Goal: Task Accomplishment & Management: Complete application form

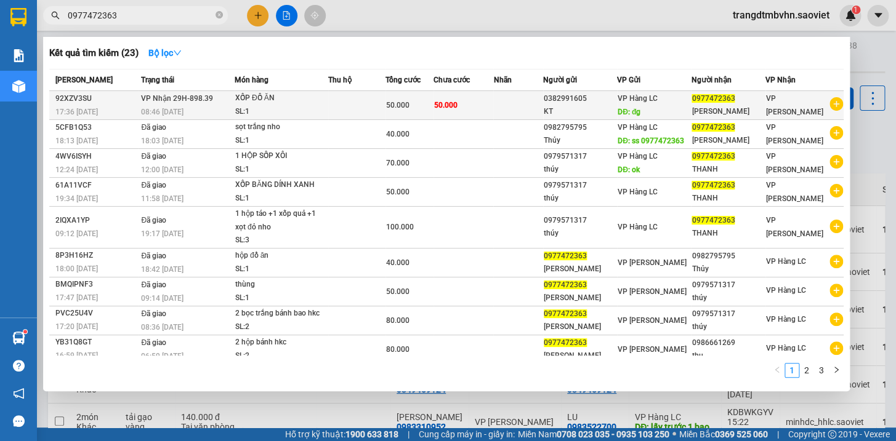
click at [751, 102] on div "0977472363" at bounding box center [727, 98] width 73 height 13
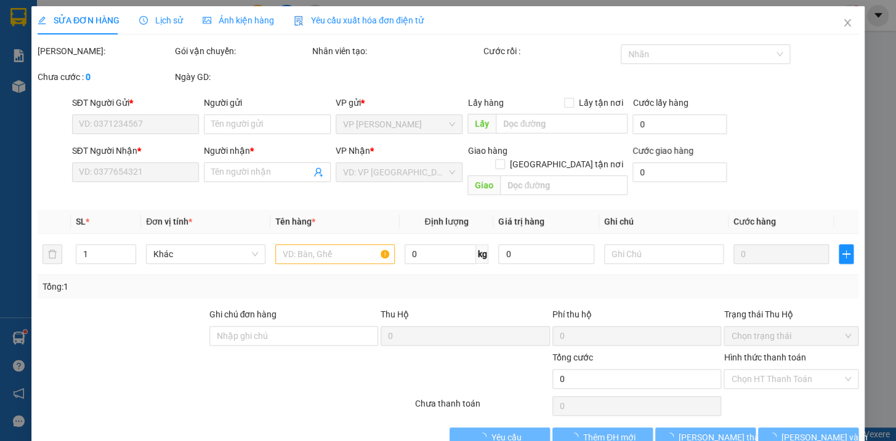
type input "0382991605"
type input "KT"
type input "đg"
type input "0977472363"
type input "[PERSON_NAME]"
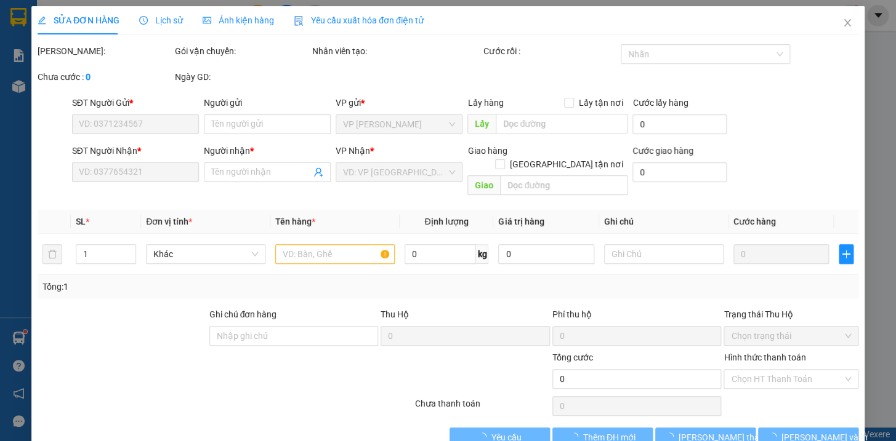
type input "50.000"
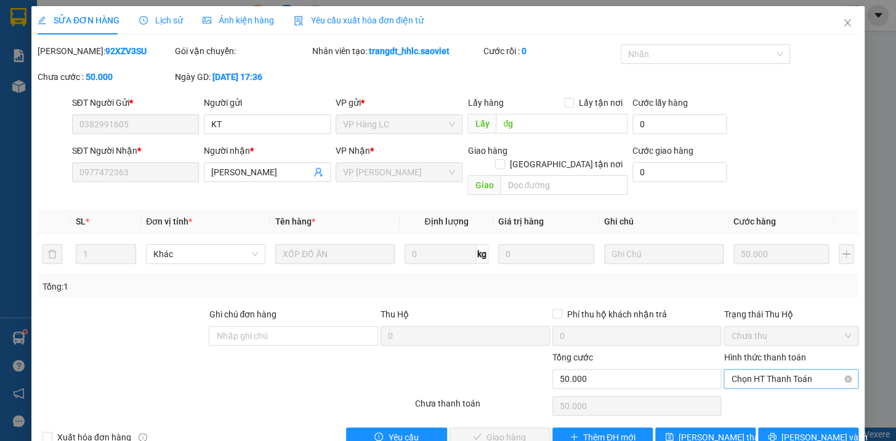
click at [748, 370] on span "Chọn HT Thanh Toán" at bounding box center [791, 379] width 120 height 18
click at [749, 390] on div "Tại văn phòng" at bounding box center [782, 390] width 118 height 14
type input "0"
click at [526, 431] on span "[PERSON_NAME] và Giao hàng" at bounding box center [532, 438] width 118 height 14
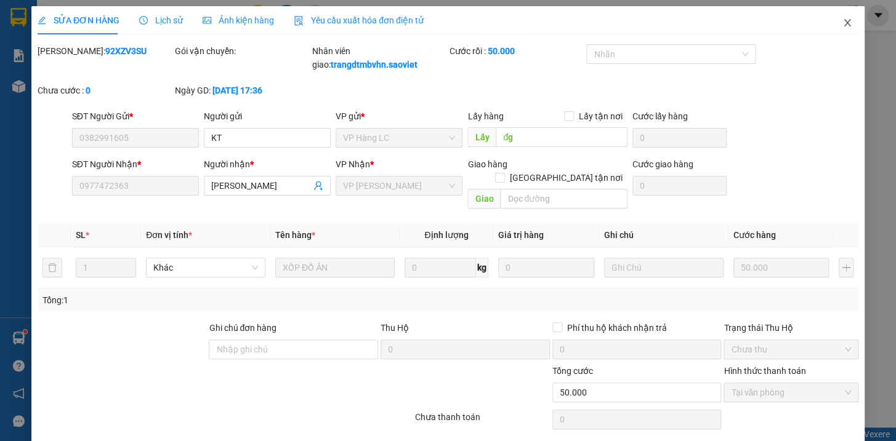
click at [843, 25] on icon "close" at bounding box center [846, 22] width 7 height 7
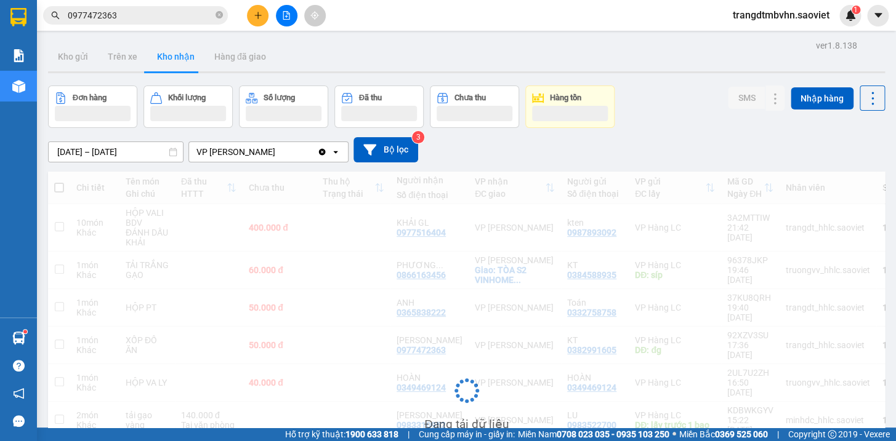
click at [835, 23] on div "trangdtmbvhn.saoviet 1" at bounding box center [792, 16] width 138 height 22
